Goal: Book appointment/travel/reservation

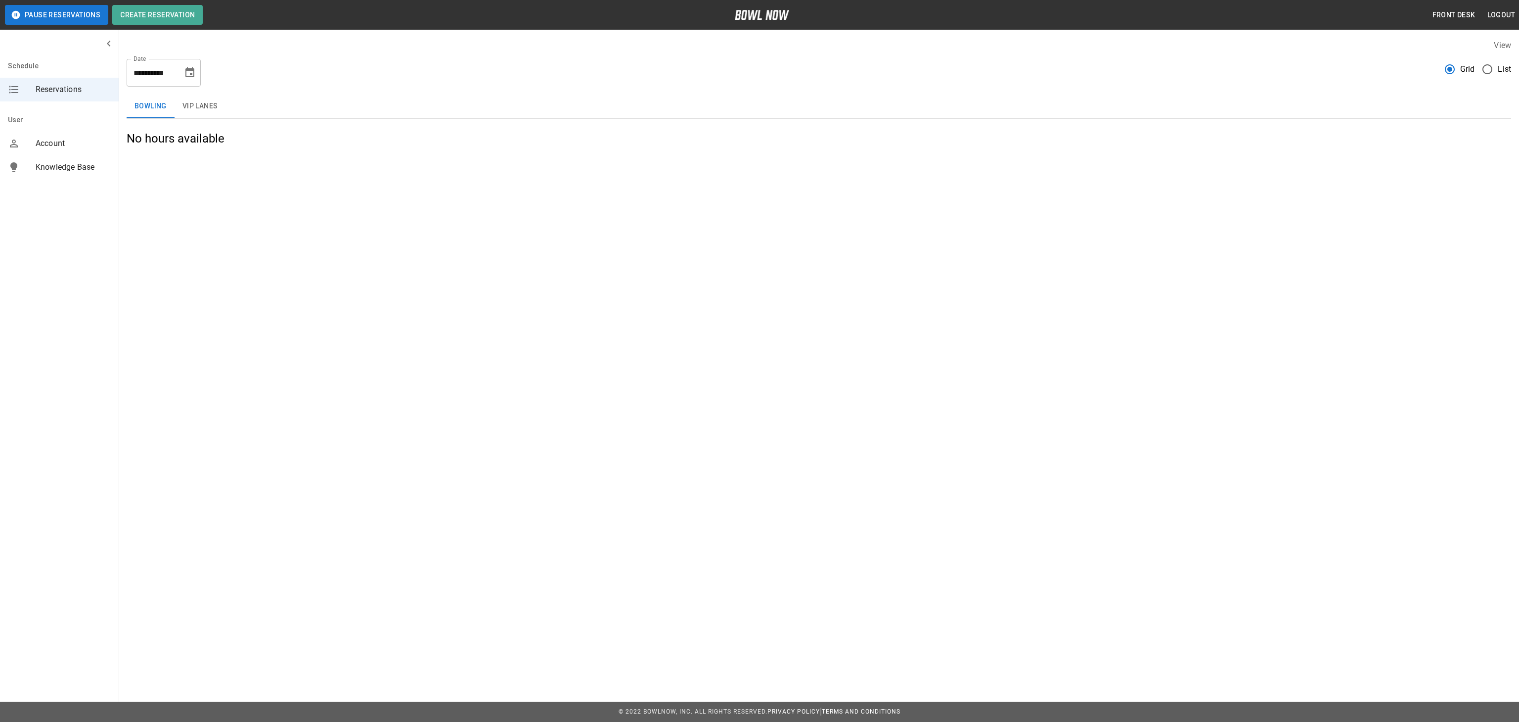
click at [198, 113] on button "VIP Lanes" at bounding box center [200, 106] width 51 height 24
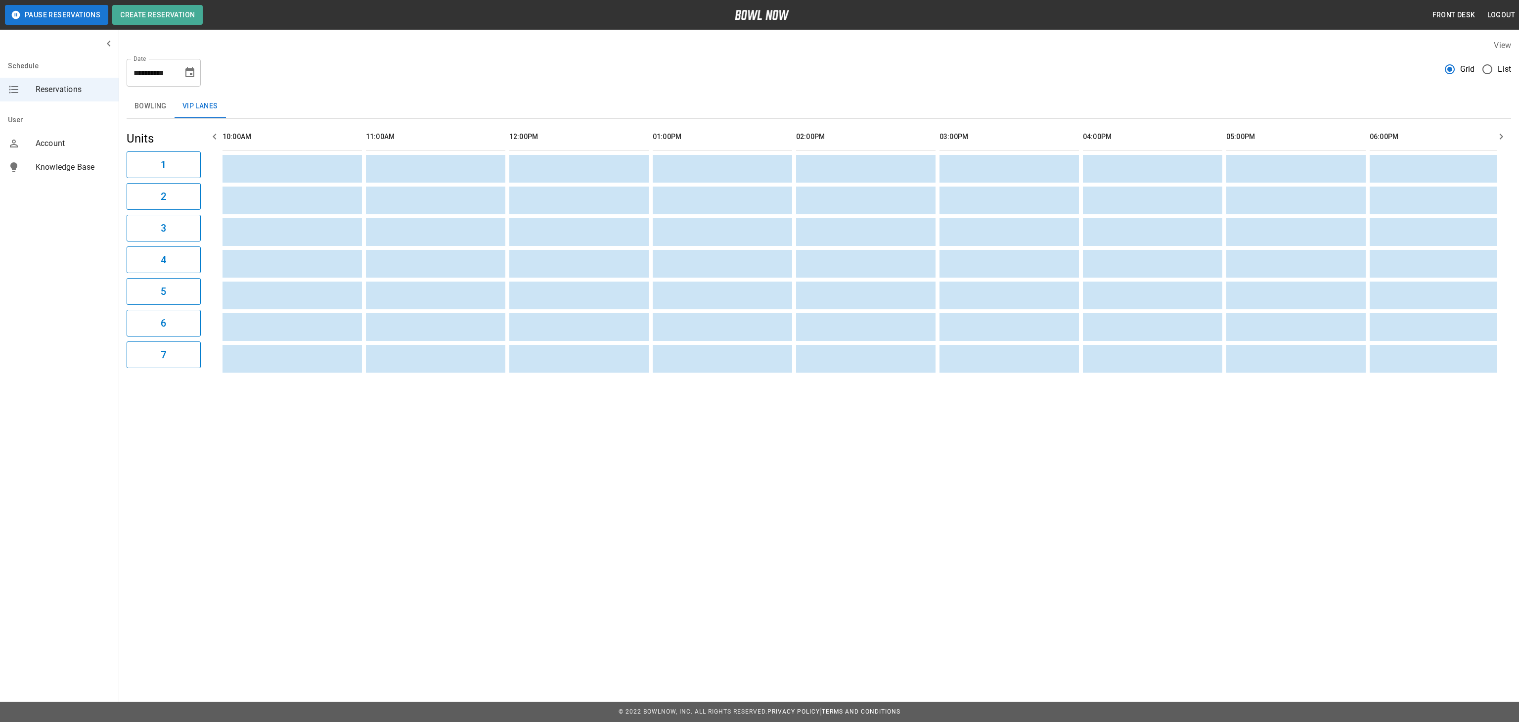
click at [152, 103] on button "Bowling" at bounding box center [151, 106] width 48 height 24
click at [144, 107] on button "Bowling" at bounding box center [151, 106] width 48 height 24
click at [149, 104] on button "Bowling" at bounding box center [151, 106] width 48 height 24
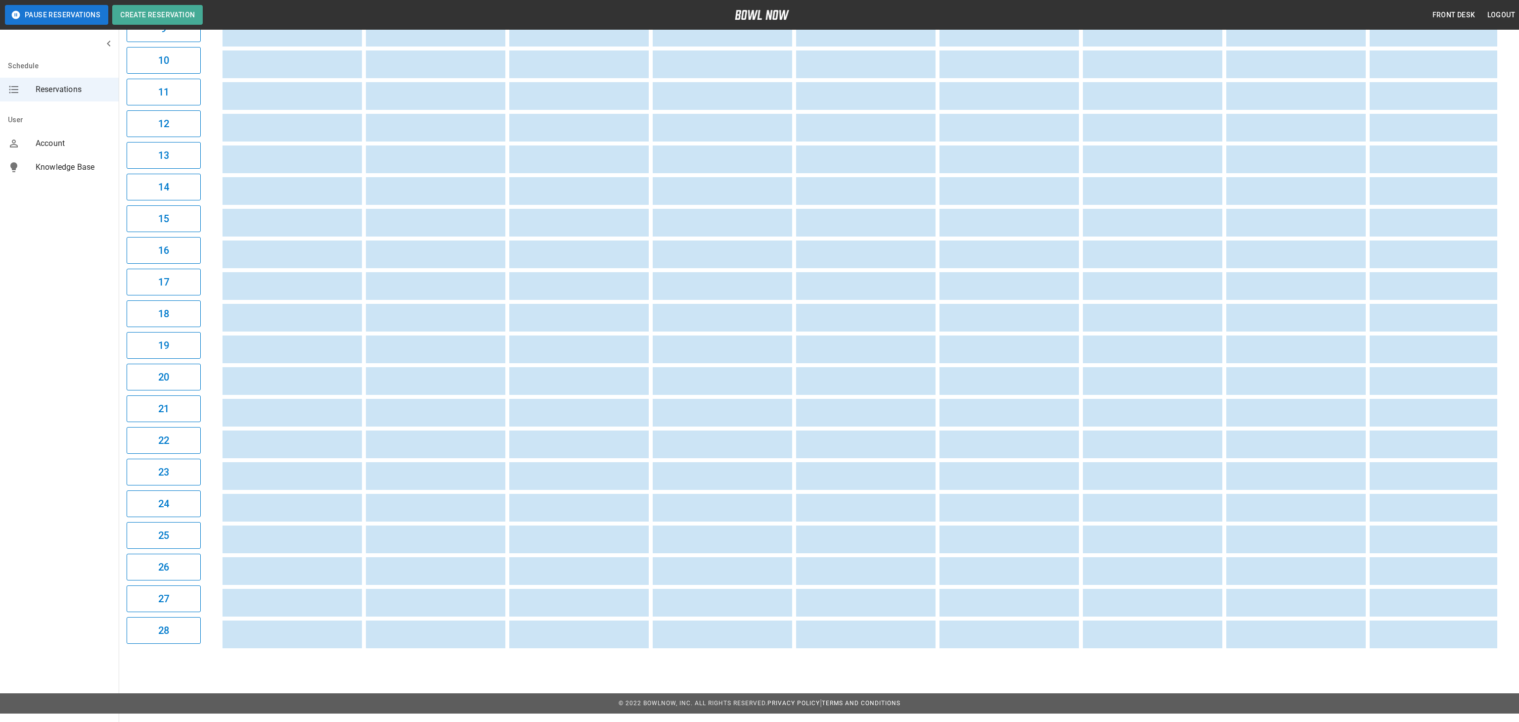
scroll to position [0, 595]
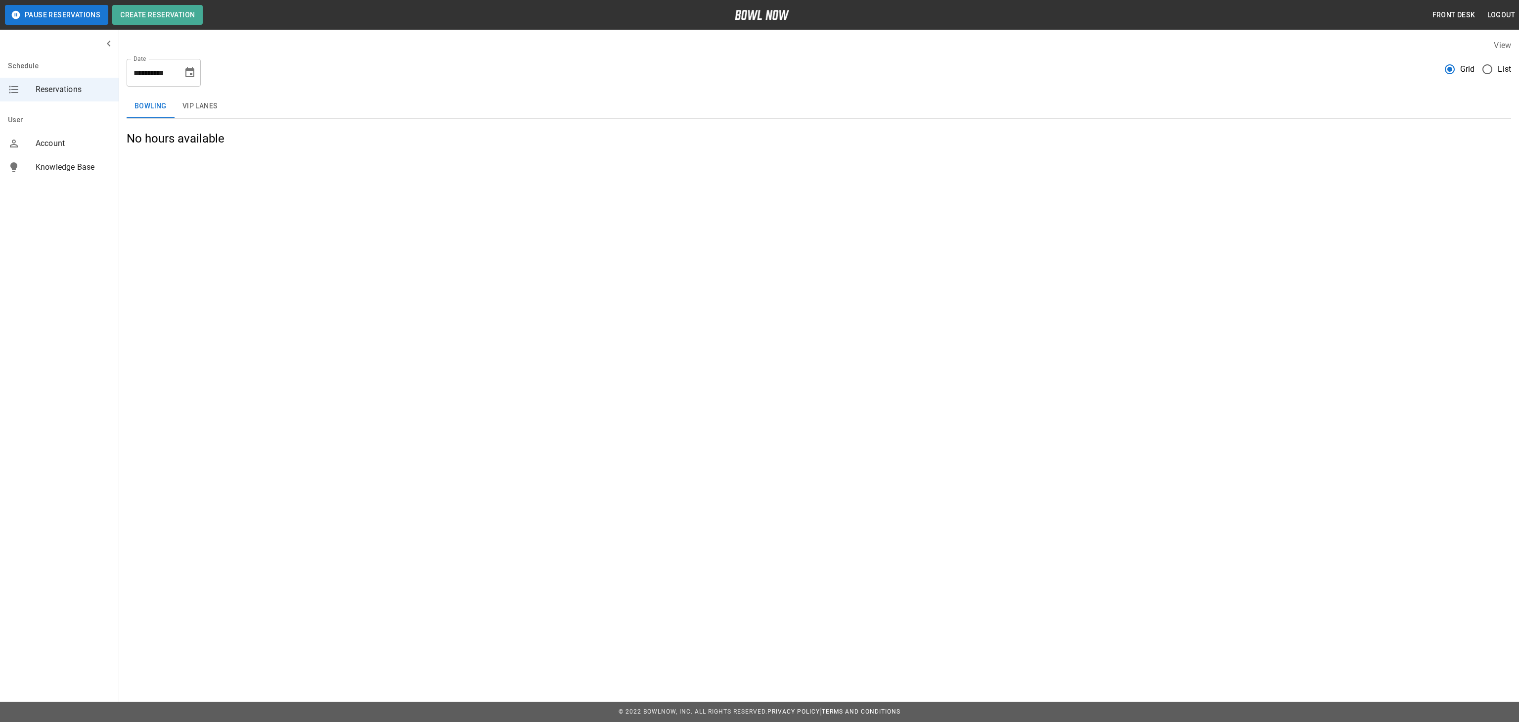
click at [158, 106] on button "Bowling" at bounding box center [151, 106] width 48 height 24
click at [192, 111] on button "VIP Lanes" at bounding box center [200, 106] width 51 height 24
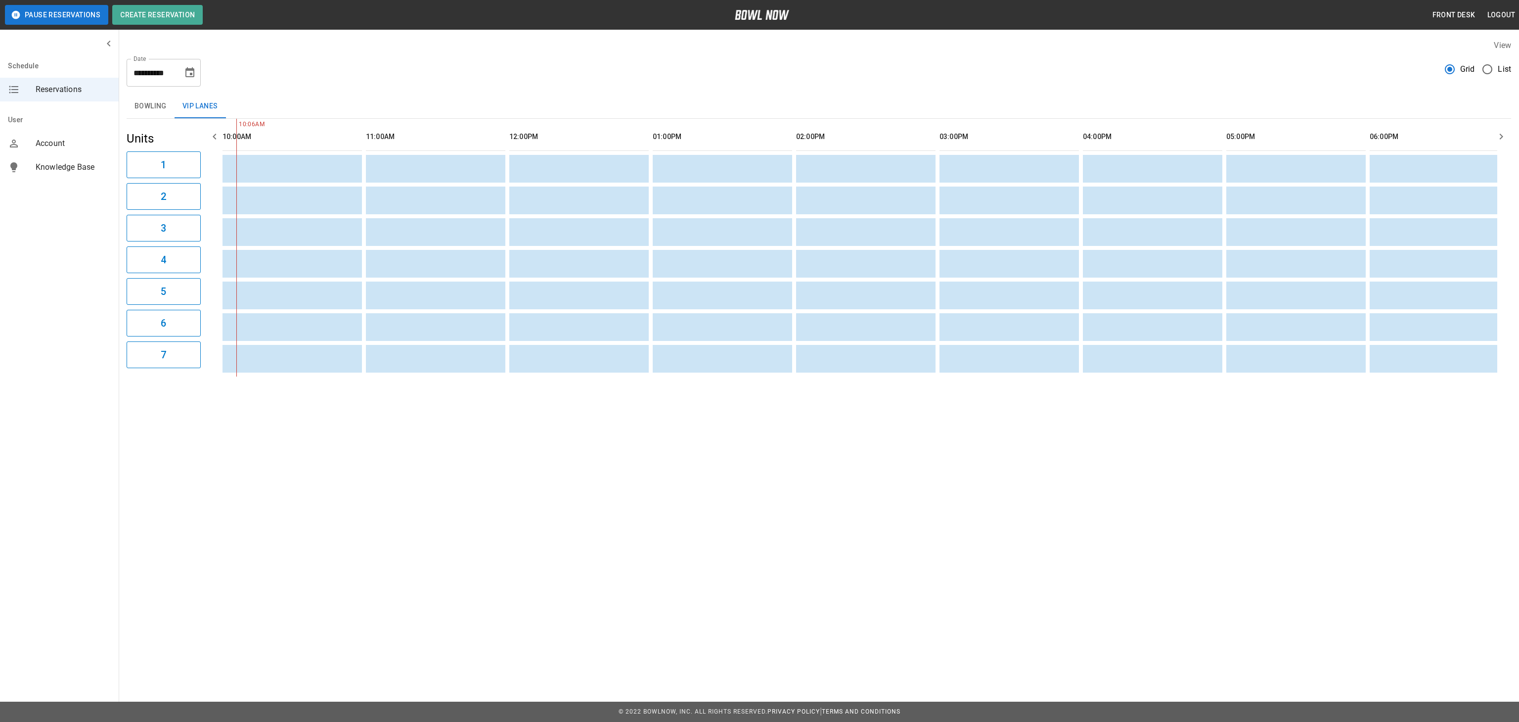
click at [146, 110] on button "Bowling" at bounding box center [151, 106] width 48 height 24
